Goal: Book appointment/travel/reservation

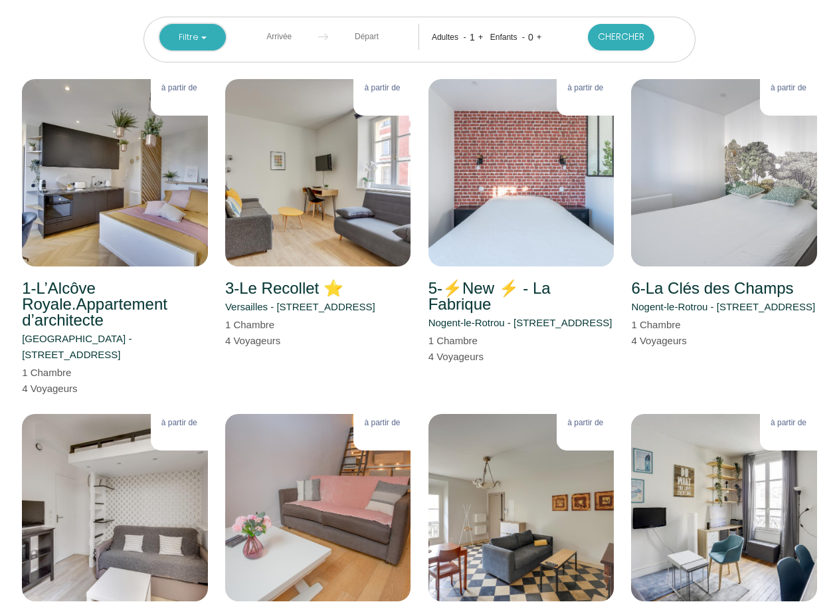
click at [211, 36] on button "Filtre" at bounding box center [192, 37] width 66 height 27
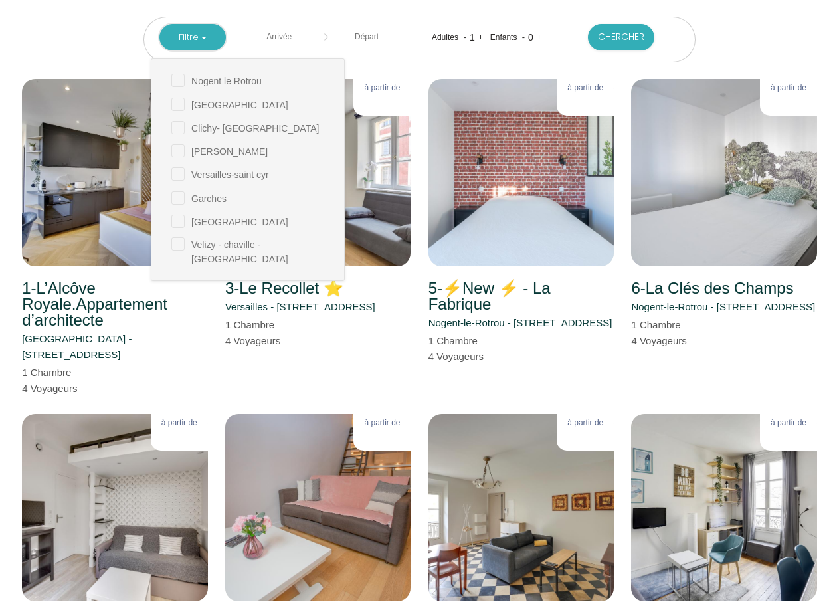
click at [211, 36] on button "Filtre" at bounding box center [192, 37] width 66 height 27
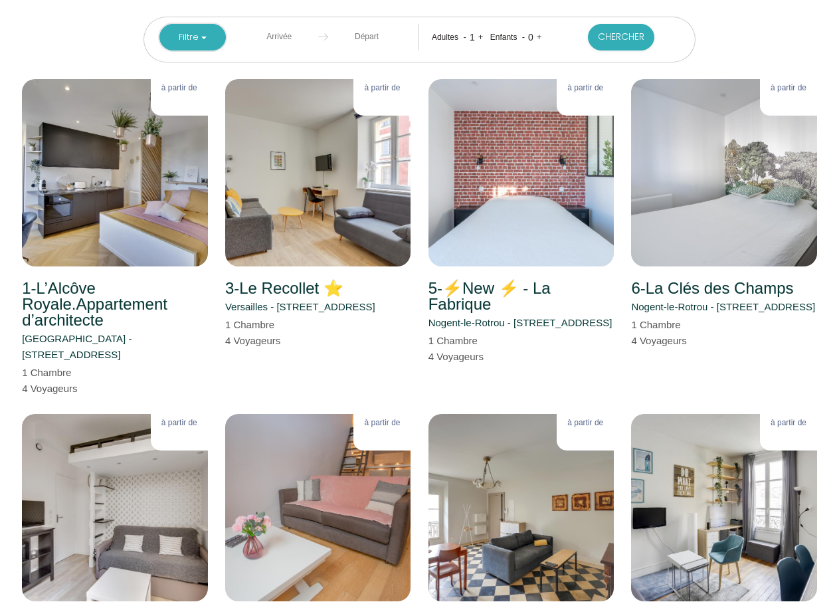
click at [211, 36] on button "Filtre" at bounding box center [192, 37] width 66 height 27
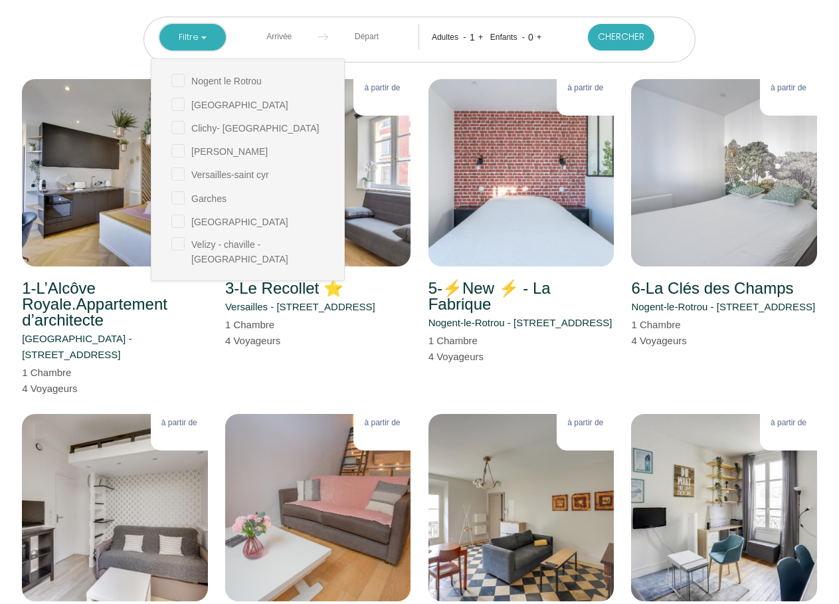
click at [211, 36] on button "Filtre" at bounding box center [192, 37] width 66 height 27
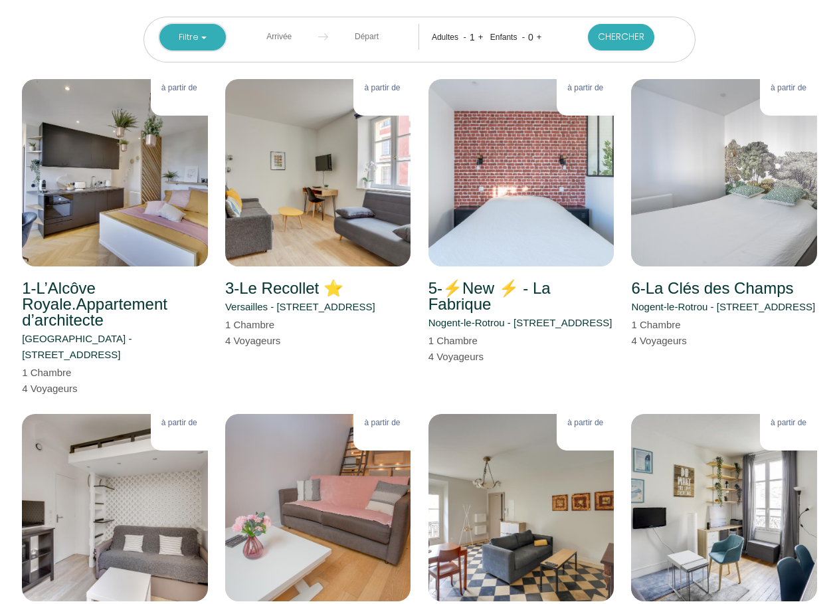
click at [211, 36] on button "Filtre" at bounding box center [192, 37] width 66 height 27
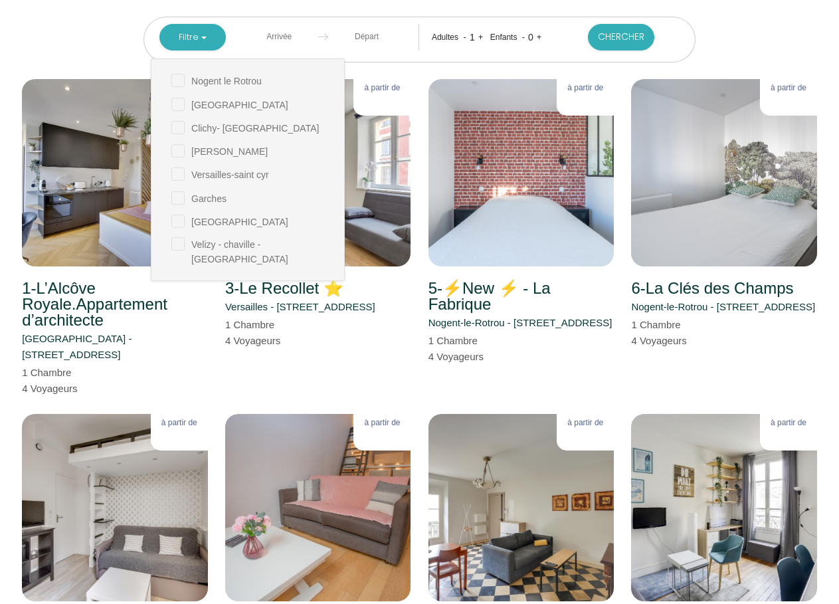
click at [184, 106] on input "checkbox" at bounding box center [257, 102] width 173 height 13
checkbox input "true"
checkbox Rotrou "false"
checkbox Courbevoie "false"
checkbox Malabry "false"
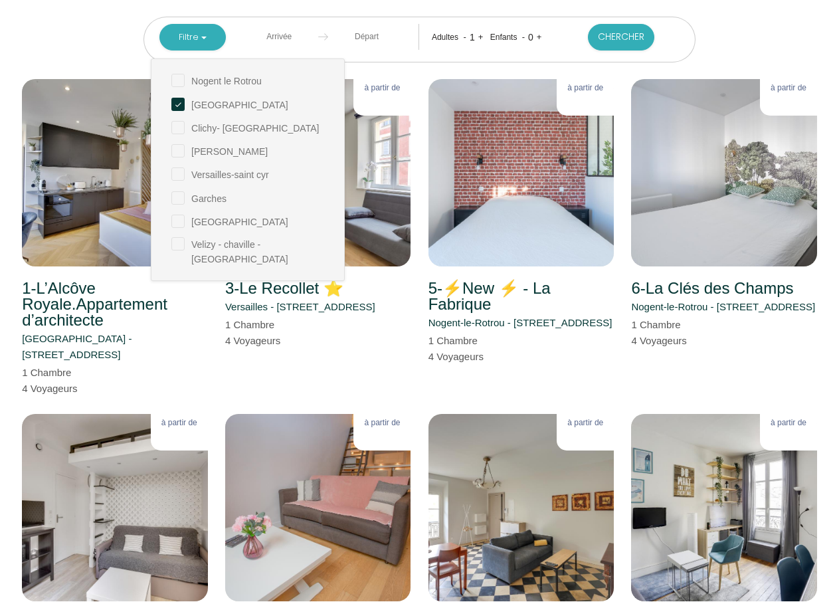
checkbox cyr "false"
checkbox input "false"
checkbox -viroflay "false"
click at [286, 34] on input "text" at bounding box center [280, 37] width 78 height 26
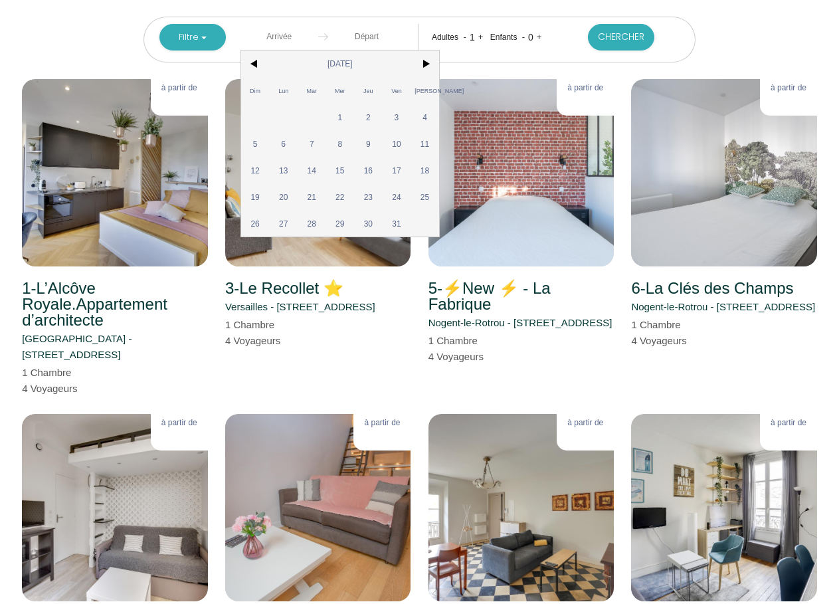
click at [286, 34] on input "text" at bounding box center [280, 37] width 78 height 26
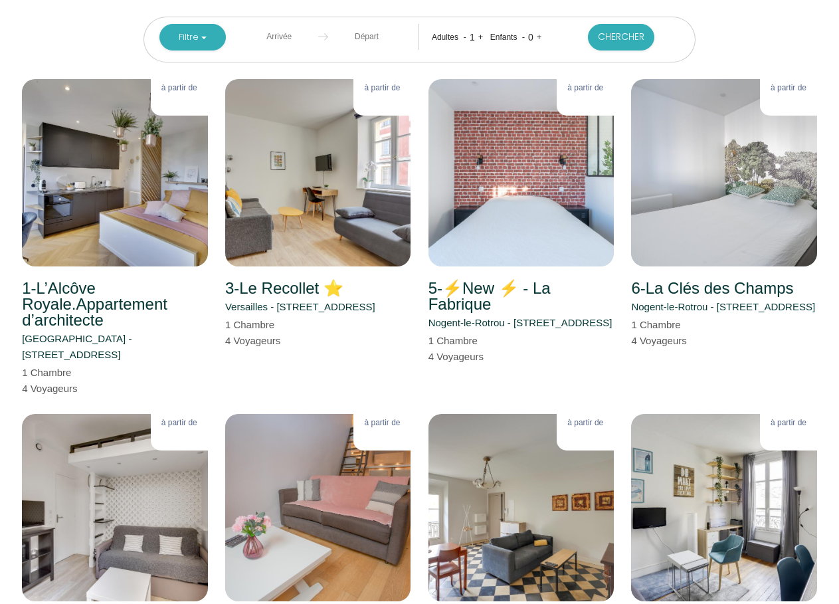
click at [286, 34] on input "text" at bounding box center [280, 37] width 78 height 26
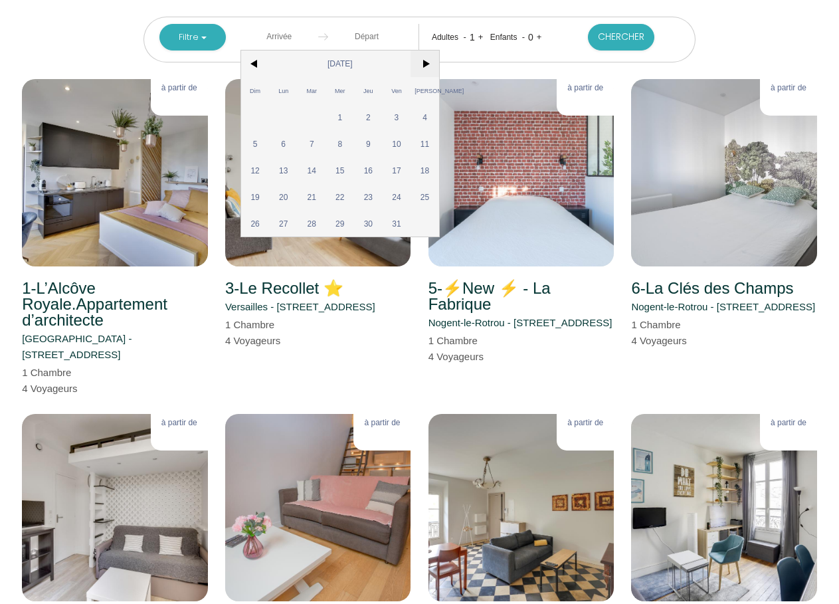
click at [432, 61] on span ">" at bounding box center [425, 63] width 29 height 27
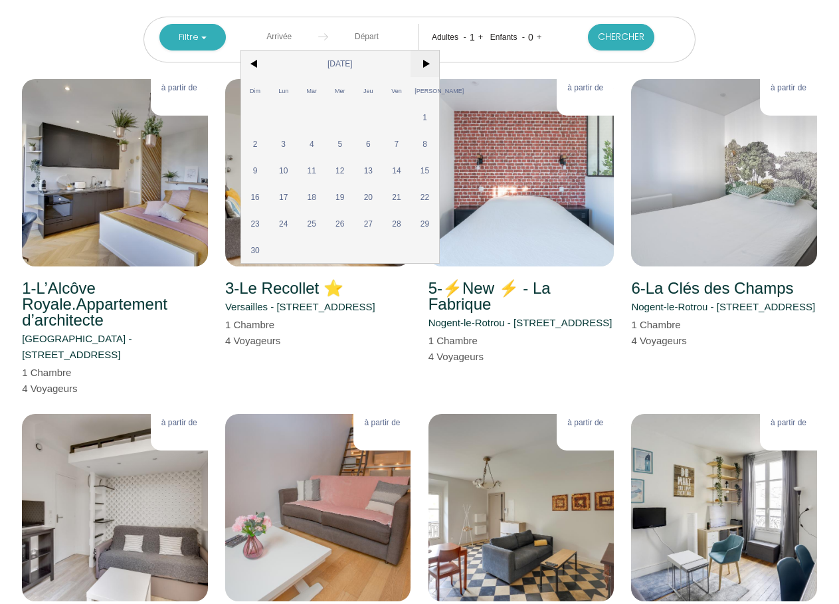
click at [432, 61] on span ">" at bounding box center [425, 63] width 29 height 27
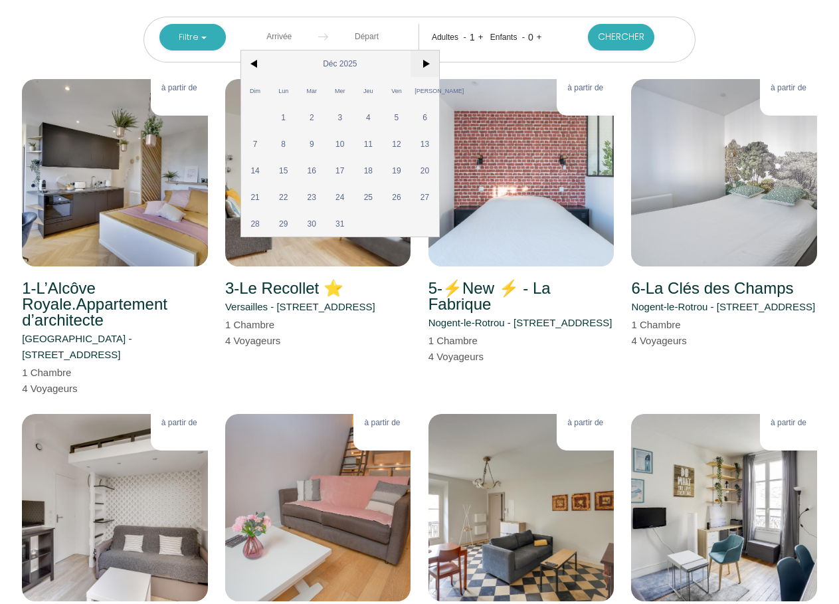
click at [432, 61] on span ">" at bounding box center [425, 63] width 29 height 27
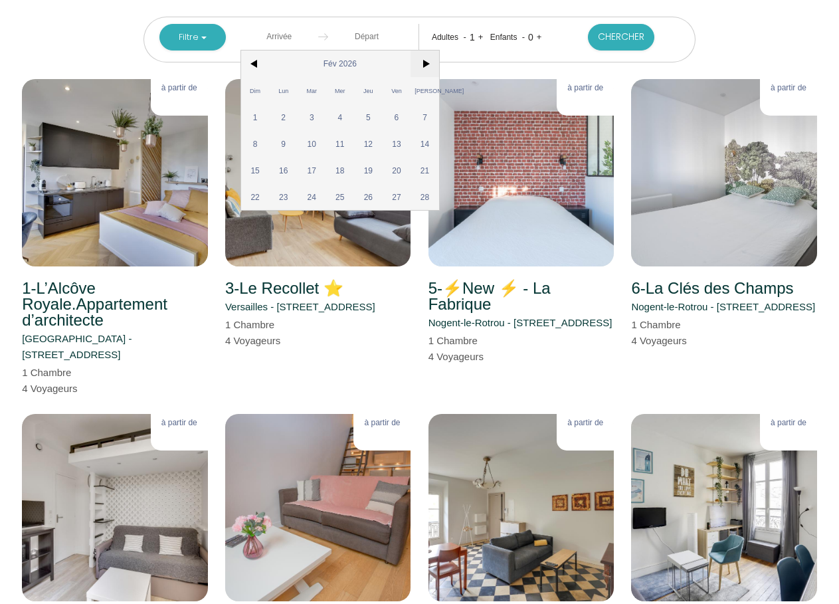
click at [432, 61] on span ">" at bounding box center [425, 63] width 29 height 27
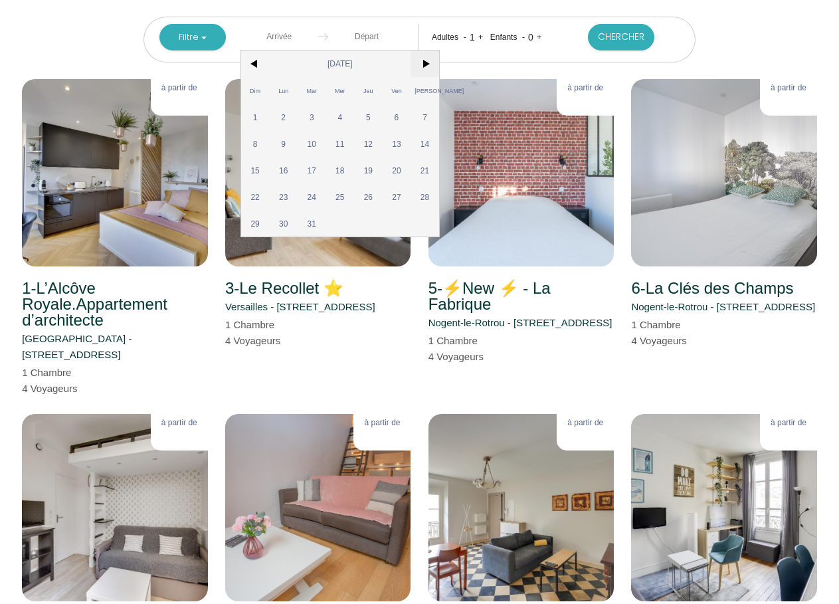
click at [432, 61] on span ">" at bounding box center [425, 63] width 29 height 27
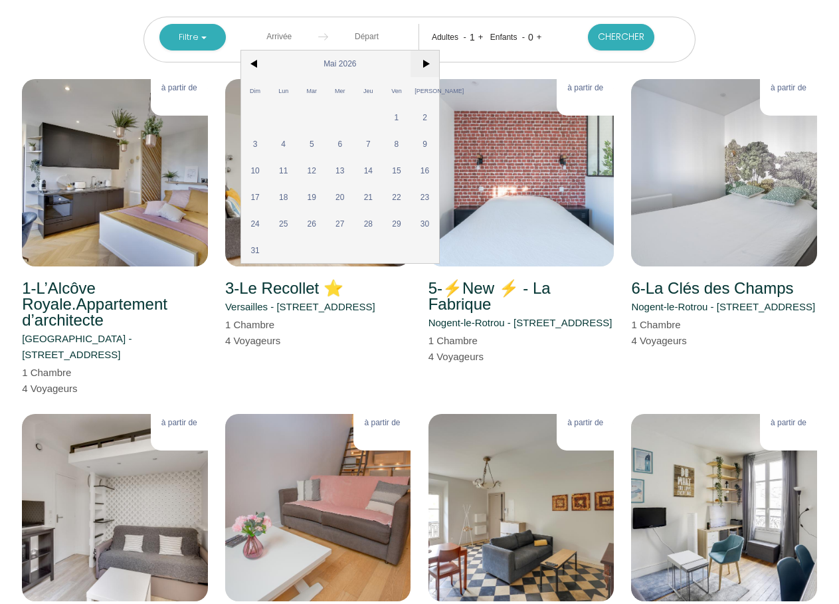
click at [432, 61] on span ">" at bounding box center [425, 63] width 29 height 27
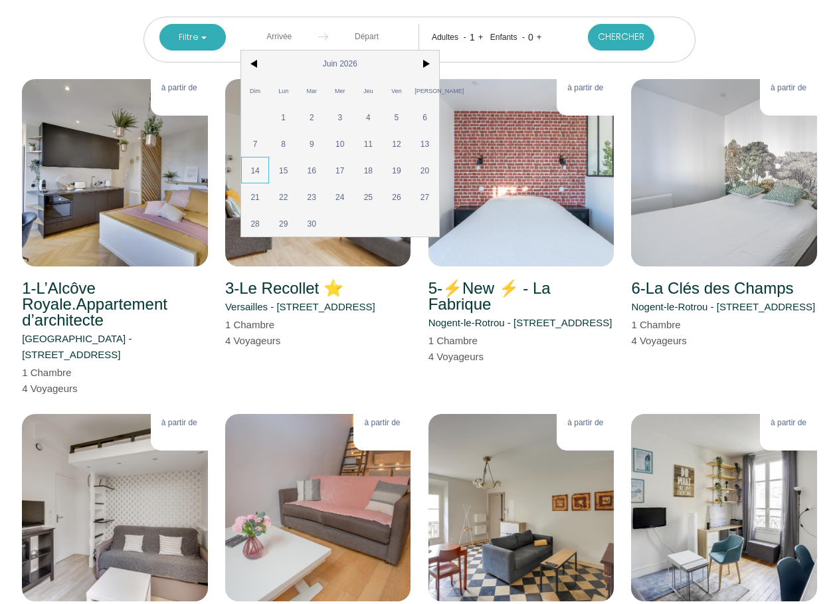
click at [256, 171] on span "14" at bounding box center [255, 170] width 29 height 27
type input "Dim 14 Juin 2026"
type input "Lun 15 Juin 2026"
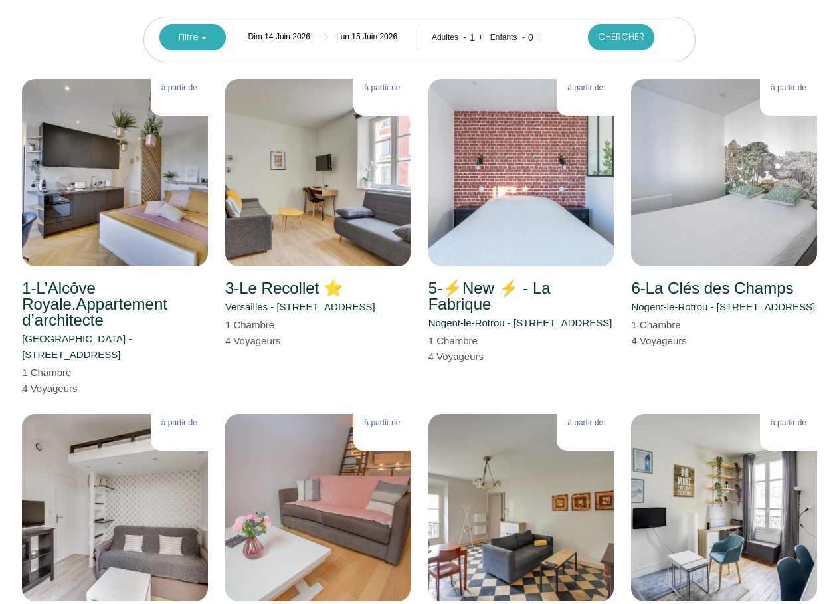
click at [450, 37] on div "Adultes" at bounding box center [447, 37] width 31 height 13
click at [468, 37] on div "1" at bounding box center [472, 37] width 12 height 21
click at [473, 39] on div "1" at bounding box center [472, 37] width 12 height 21
click at [466, 35] on div "1" at bounding box center [472, 37] width 12 height 21
click at [469, 39] on div "1" at bounding box center [472, 37] width 12 height 21
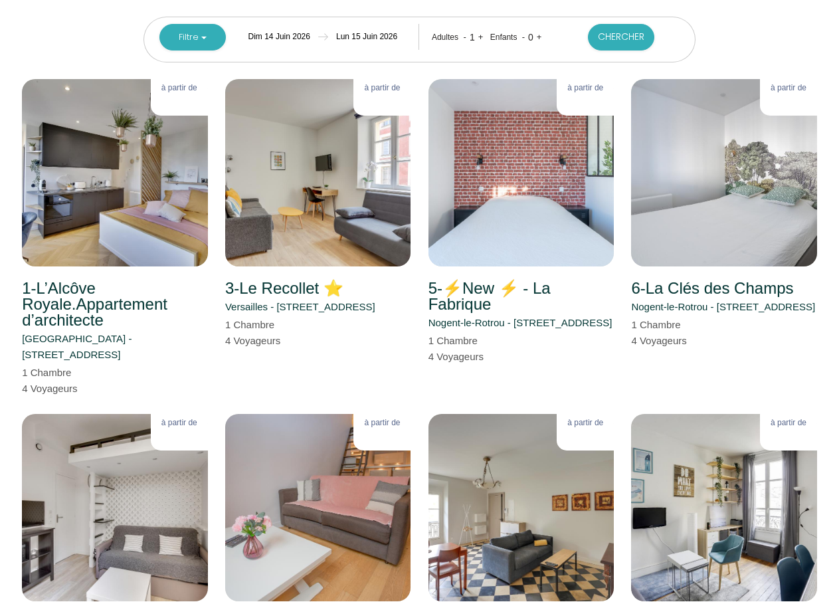
click at [465, 37] on link "-" at bounding box center [465, 37] width 3 height 10
click at [481, 35] on link "+" at bounding box center [480, 37] width 5 height 10
click at [462, 39] on div "Adultes" at bounding box center [447, 37] width 31 height 13
click at [464, 37] on link "-" at bounding box center [465, 37] width 3 height 10
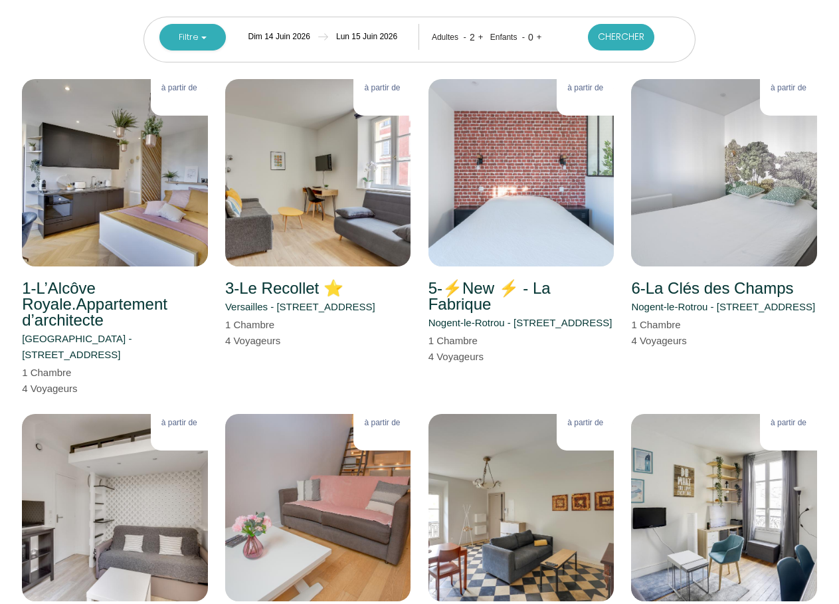
click at [609, 35] on button "Chercher" at bounding box center [621, 37] width 66 height 27
